Goal: Navigation & Orientation: Find specific page/section

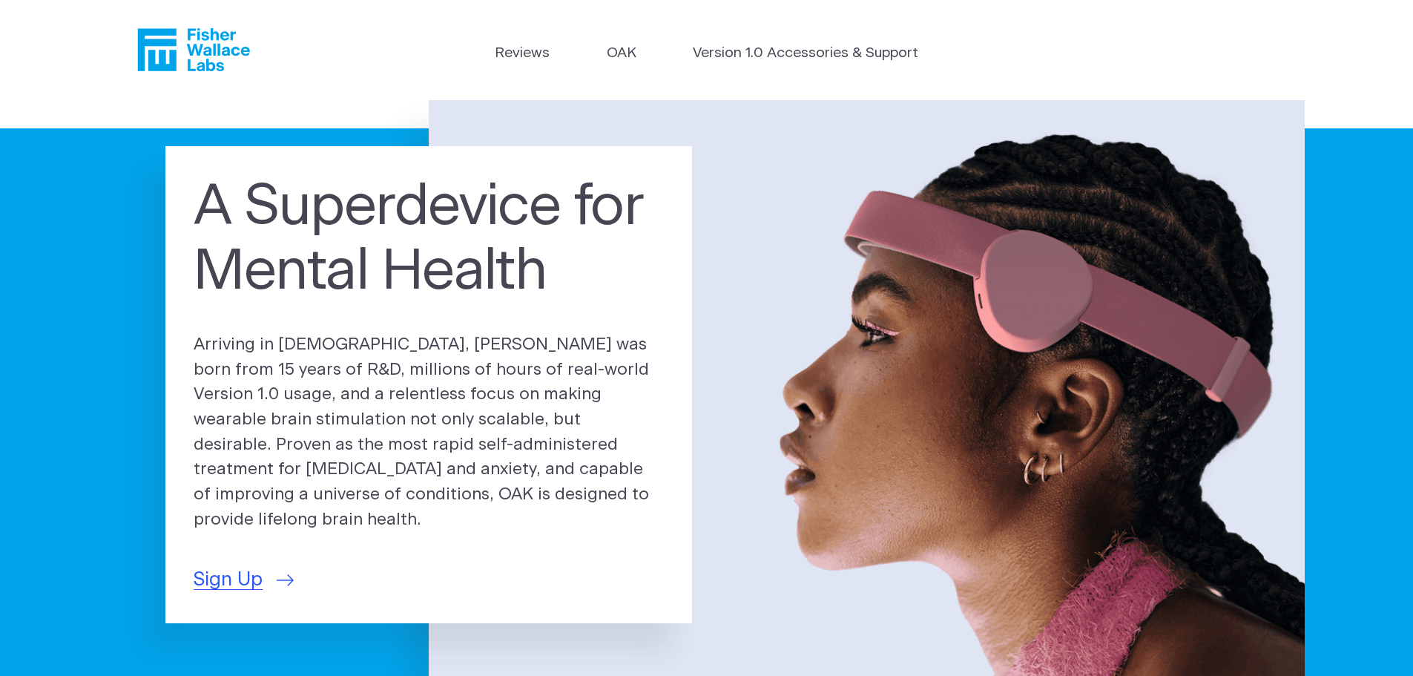
drag, startPoint x: 632, startPoint y: 56, endPoint x: 660, endPoint y: 75, distance: 33.7
click at [632, 56] on link "OAK" at bounding box center [622, 54] width 30 height 22
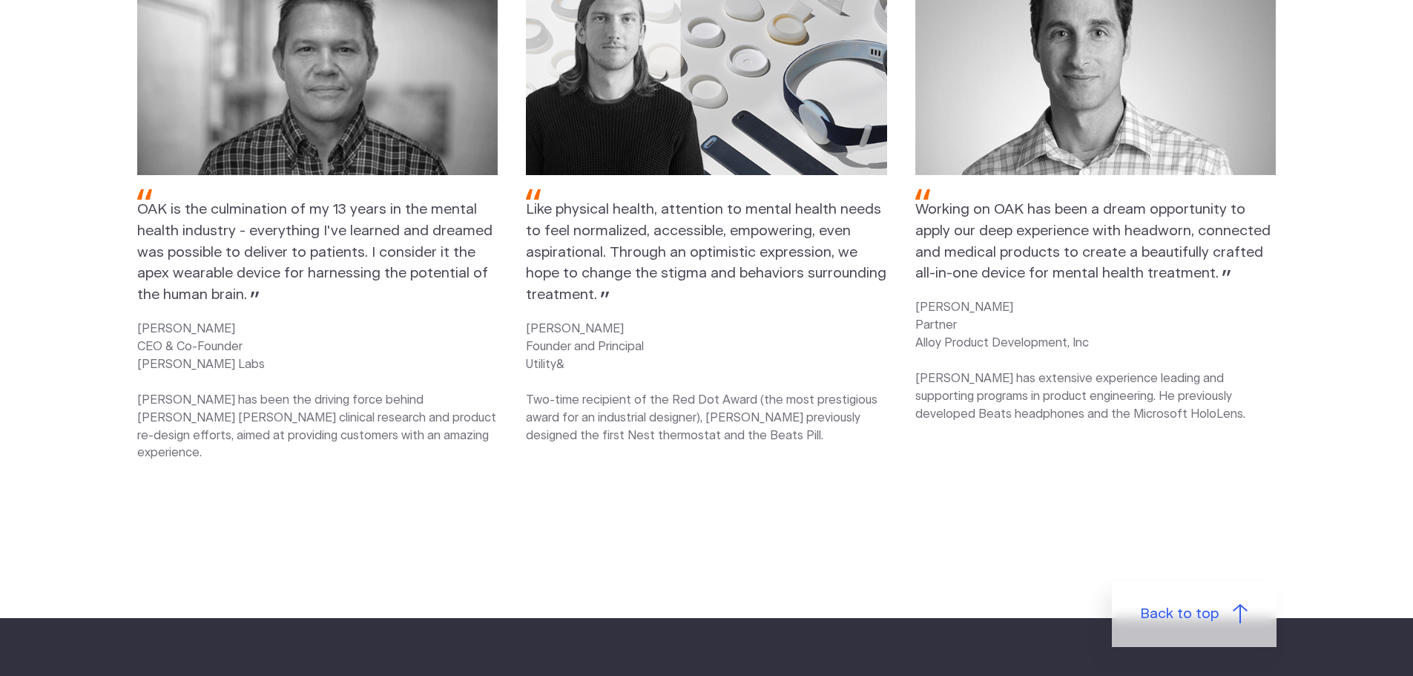
scroll to position [2300, 0]
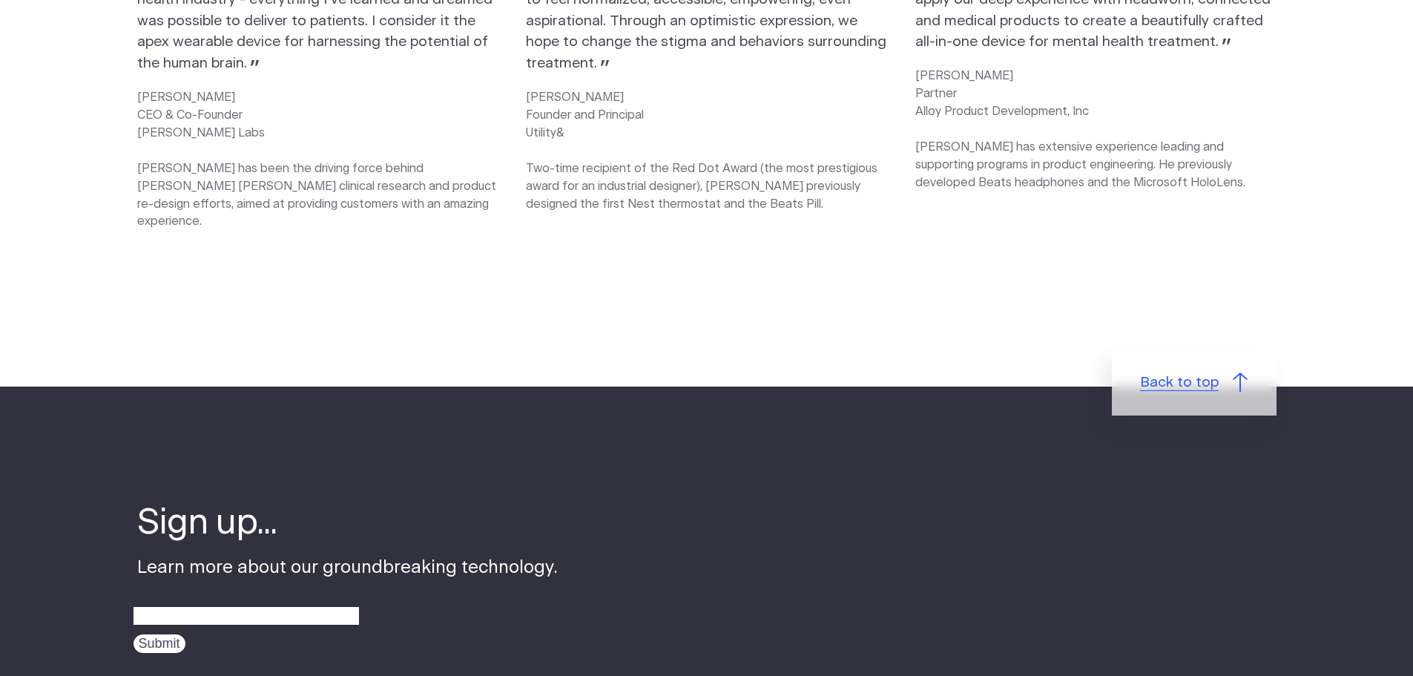
click at [1206, 351] on link "Back to top" at bounding box center [1194, 383] width 165 height 64
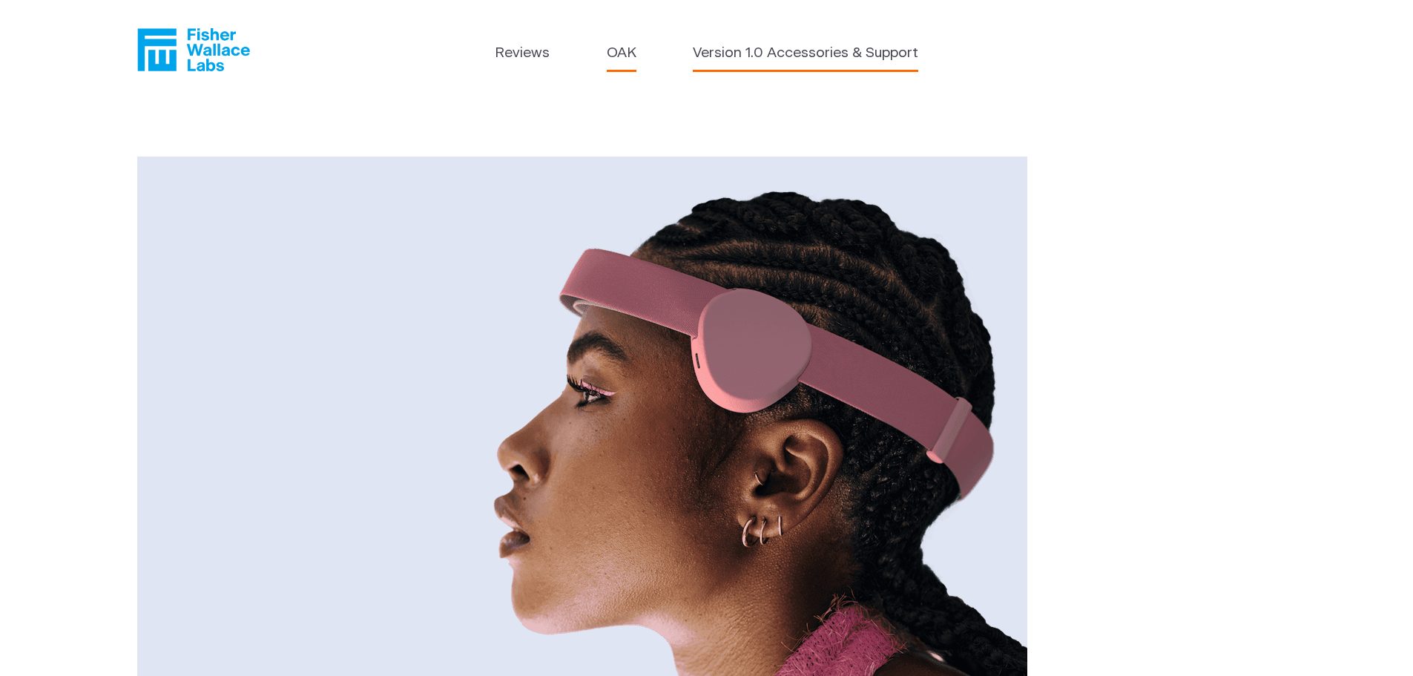
click at [786, 62] on link "Version 1.0 Accessories & Support" at bounding box center [806, 54] width 226 height 22
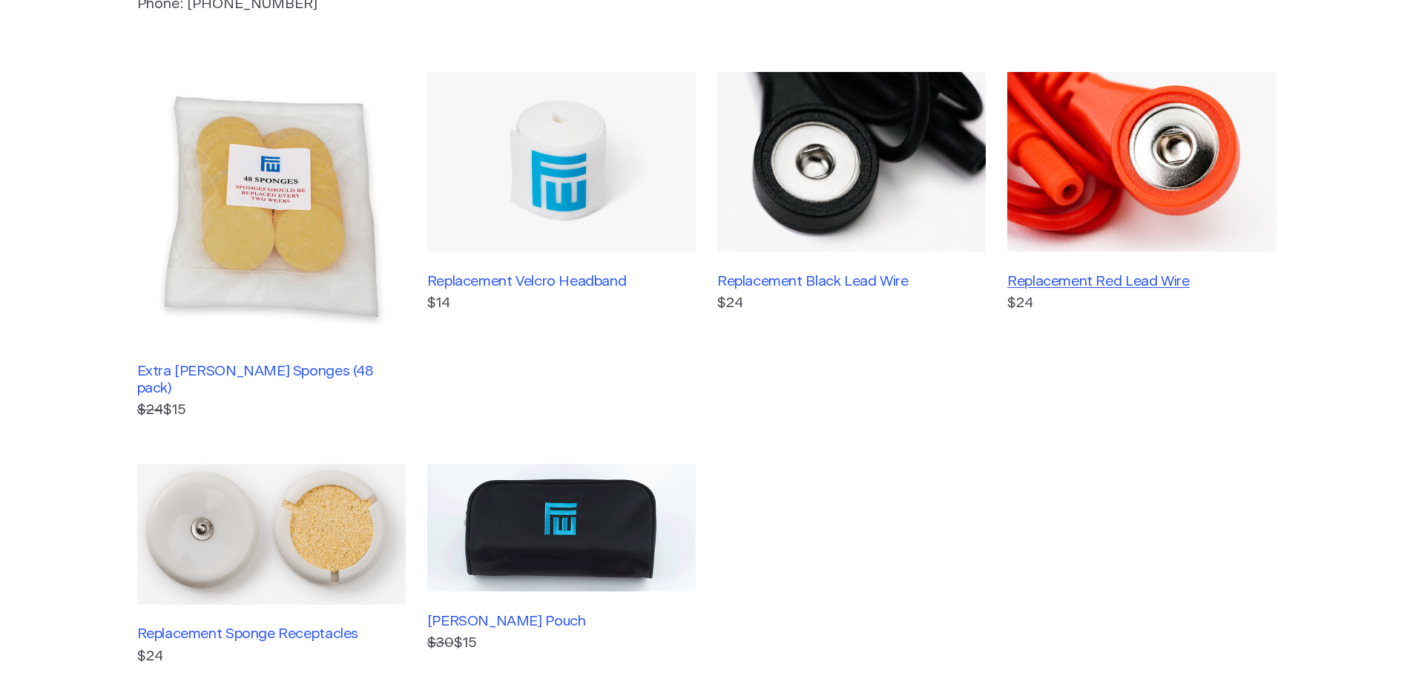
scroll to position [519, 0]
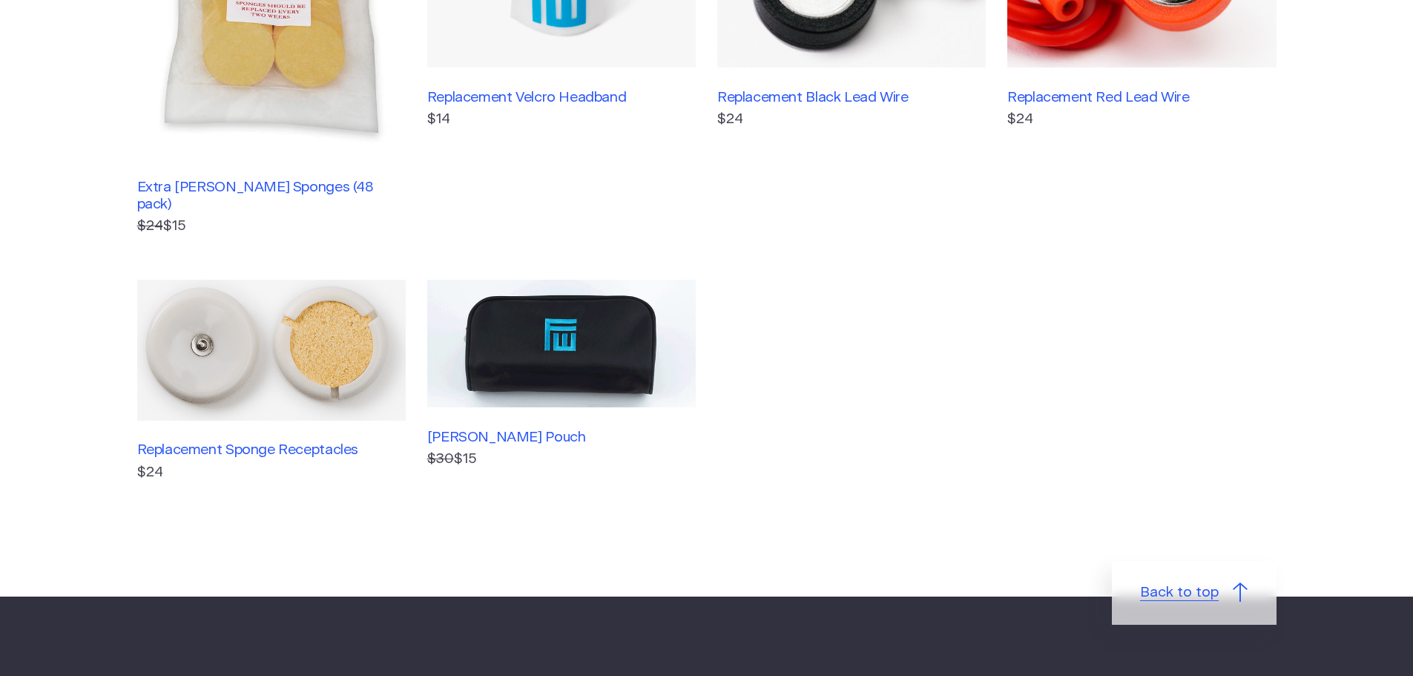
click at [1199, 582] on span "Back to top" at bounding box center [1179, 593] width 79 height 22
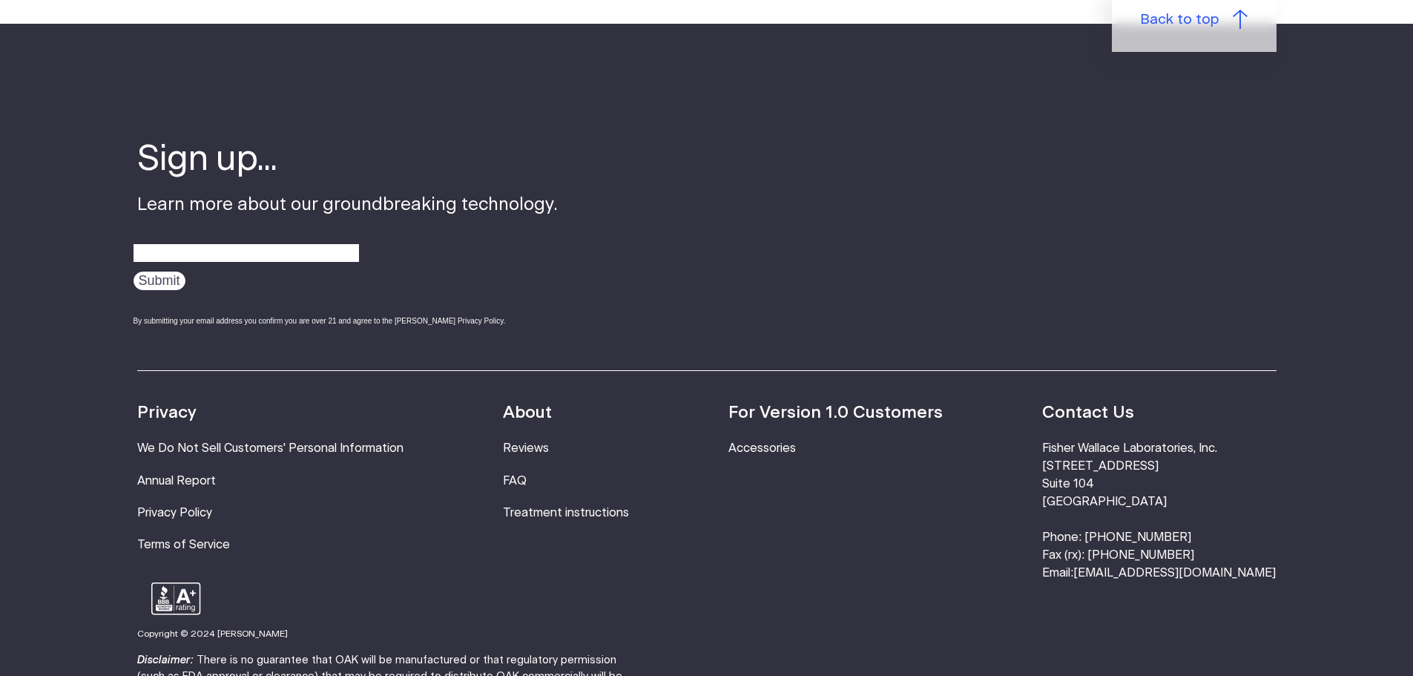
scroll to position [1275, 0]
